Goal: Transaction & Acquisition: Purchase product/service

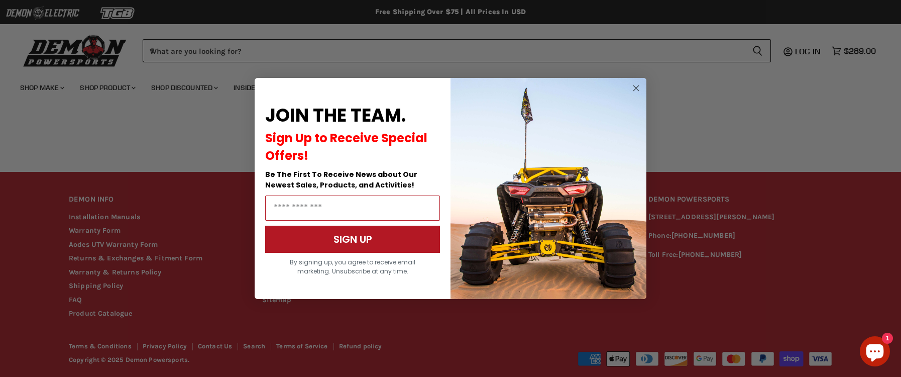
scroll to position [755, 0]
